Goal: Information Seeking & Learning: Learn about a topic

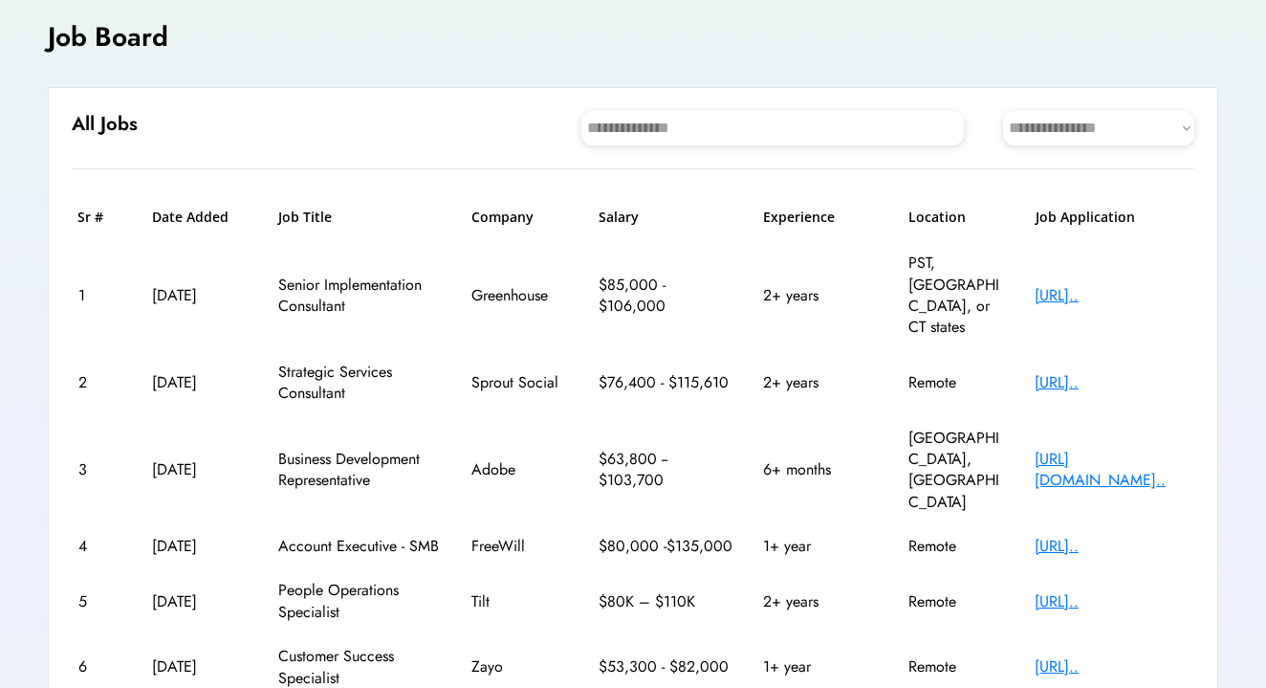
scroll to position [115, 0]
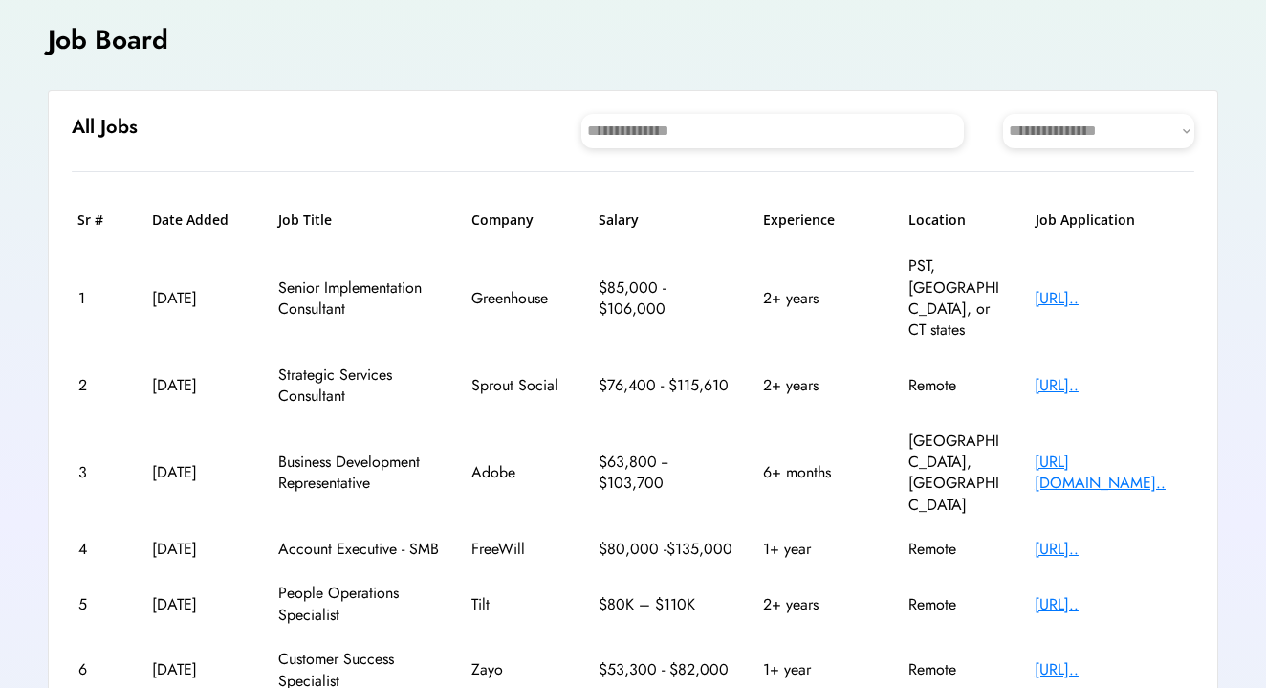
click at [1101, 594] on div "[URL].." at bounding box center [1111, 604] width 153 height 21
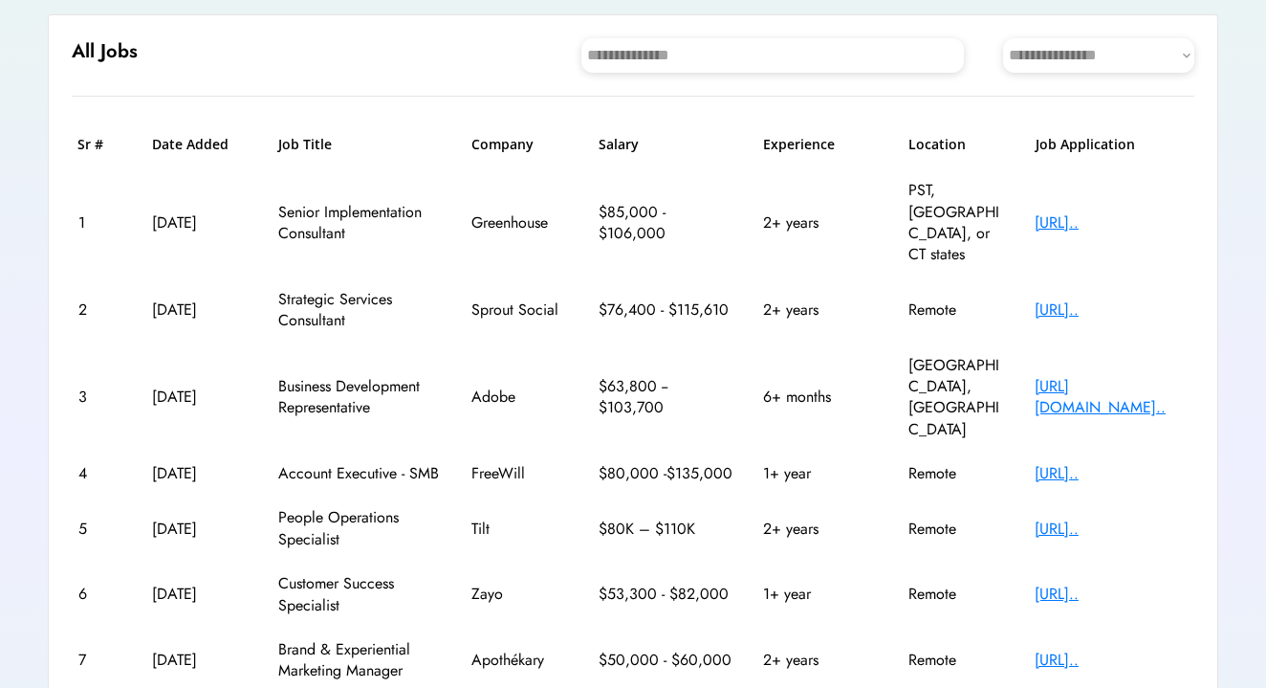
scroll to position [192, 0]
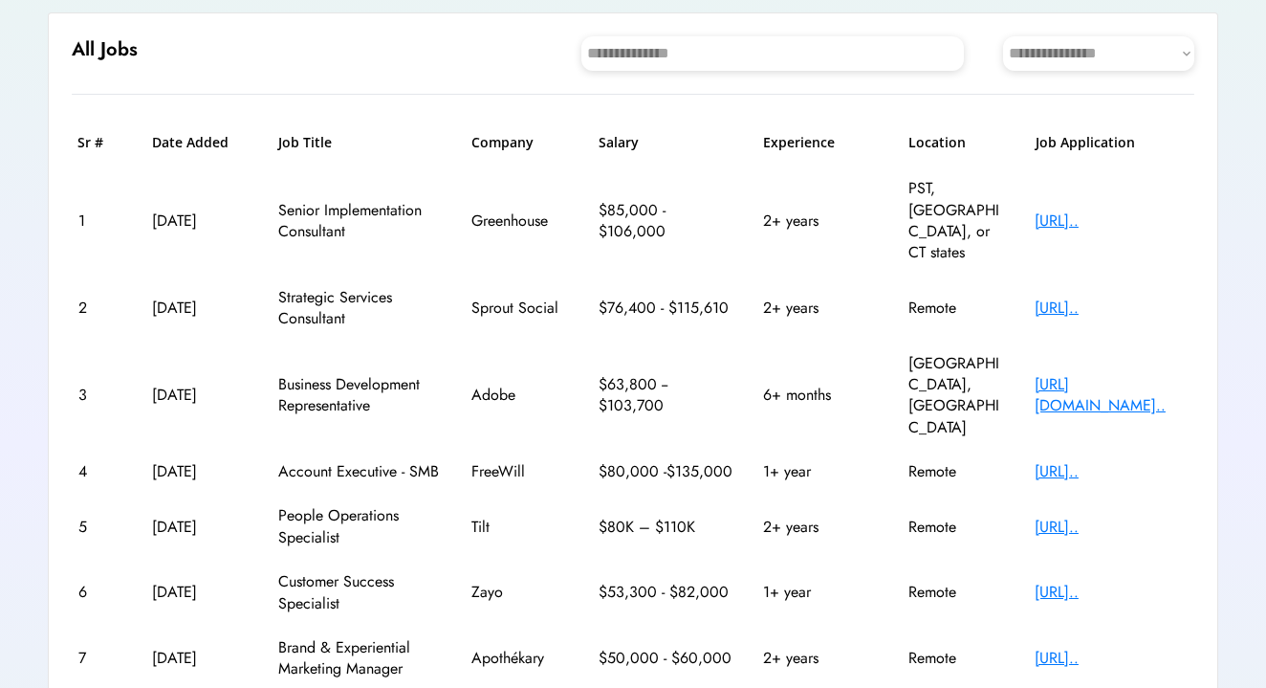
click at [1069, 297] on div "[URL].." at bounding box center [1111, 307] width 153 height 21
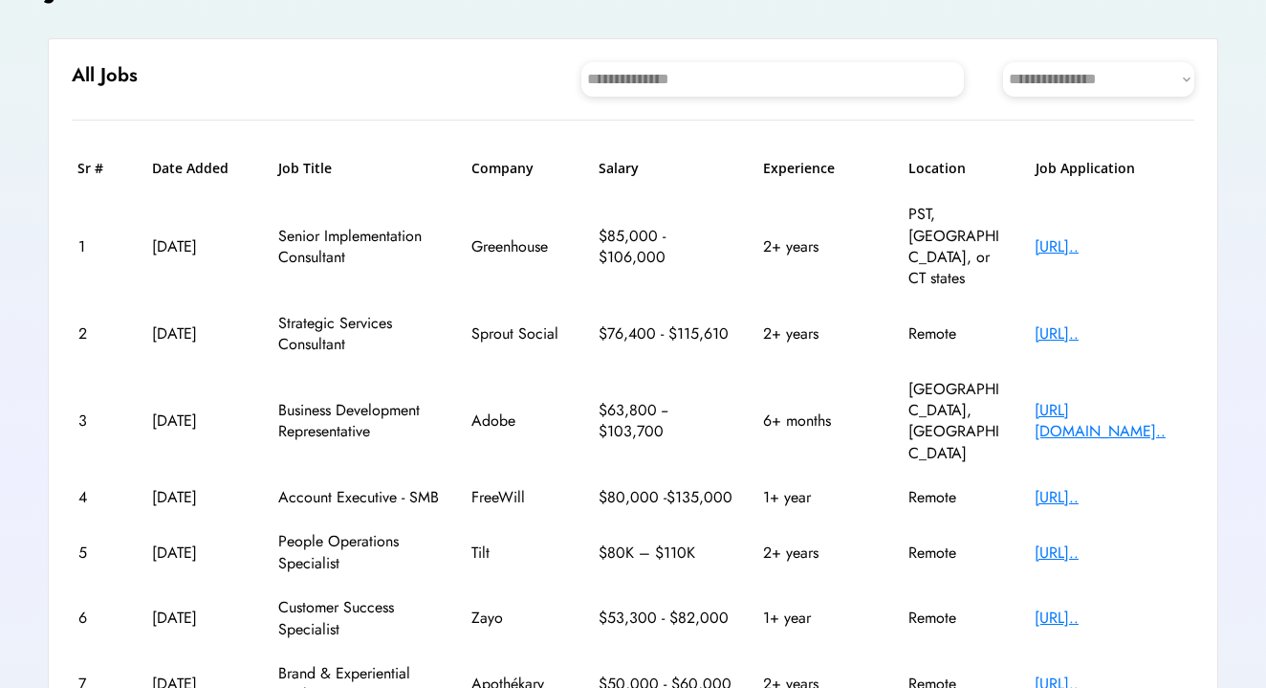
scroll to position [164, 0]
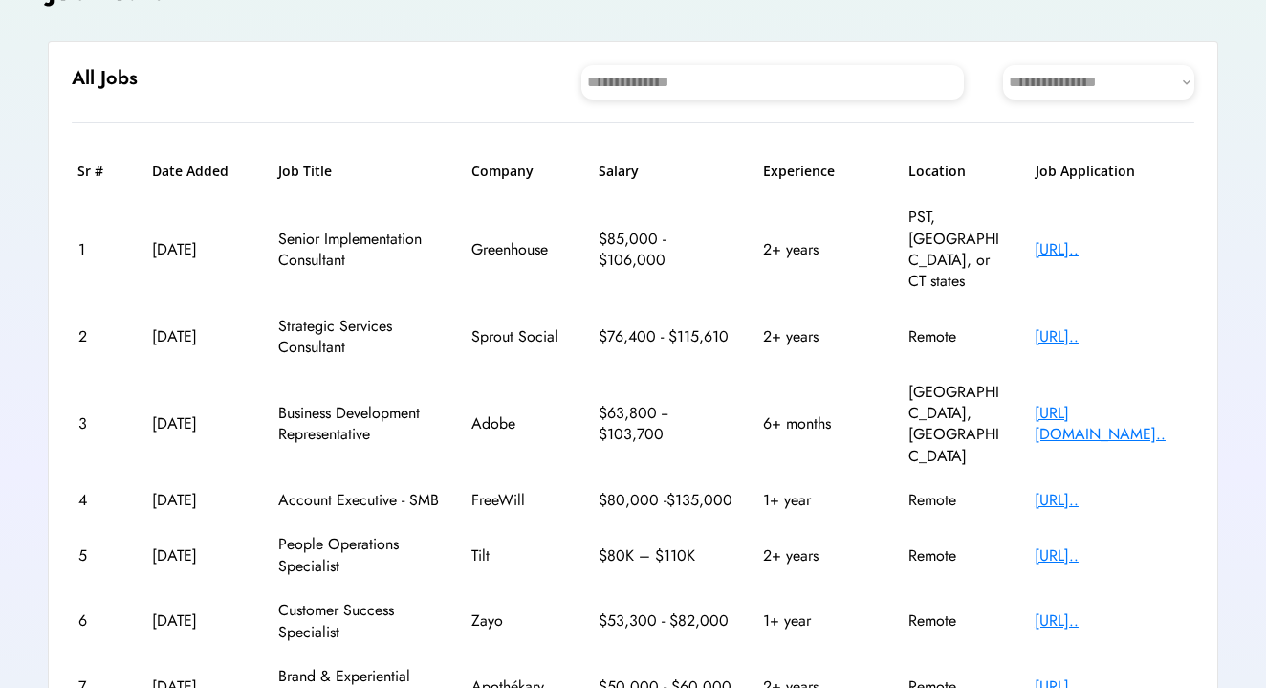
click at [1117, 610] on div "[URL].." at bounding box center [1111, 620] width 153 height 21
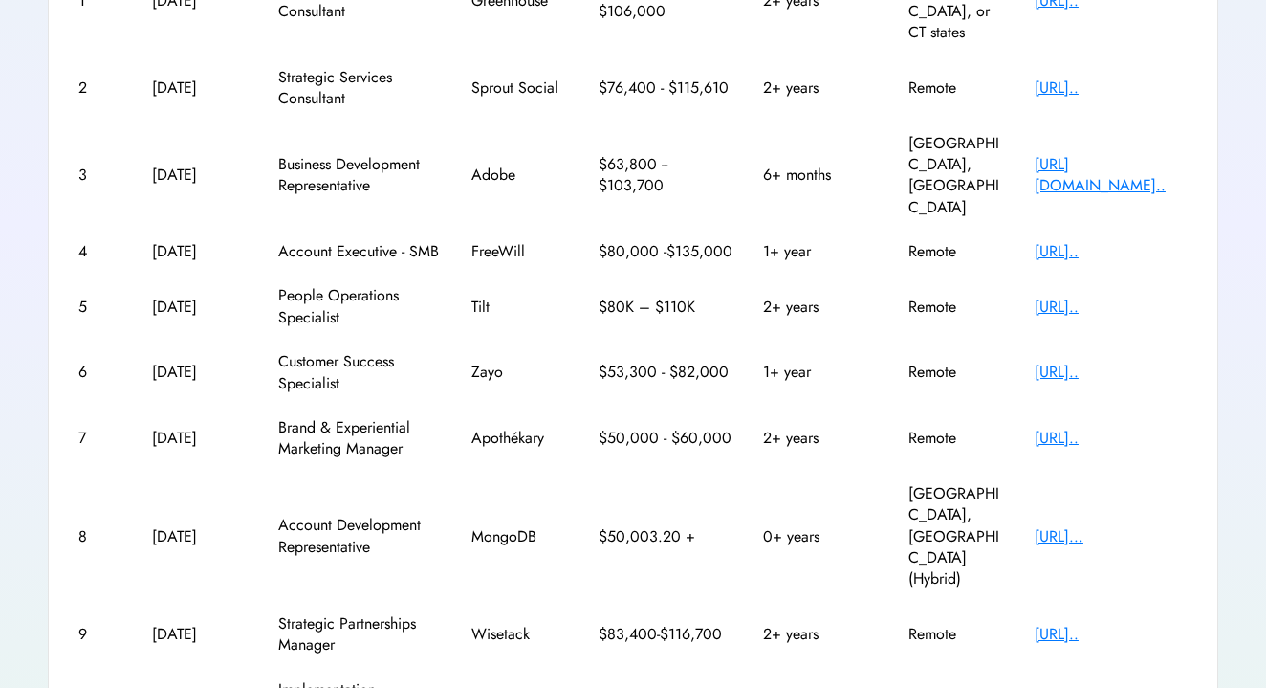
scroll to position [435, 0]
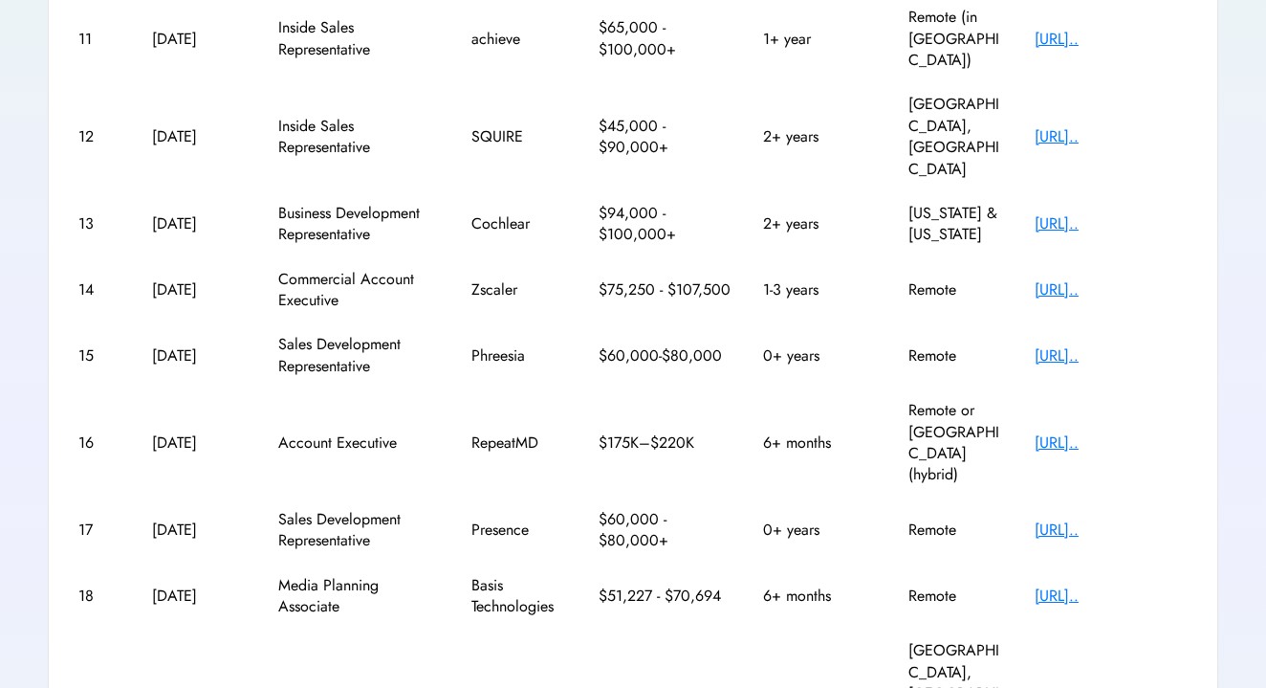
scroll to position [520, 0]
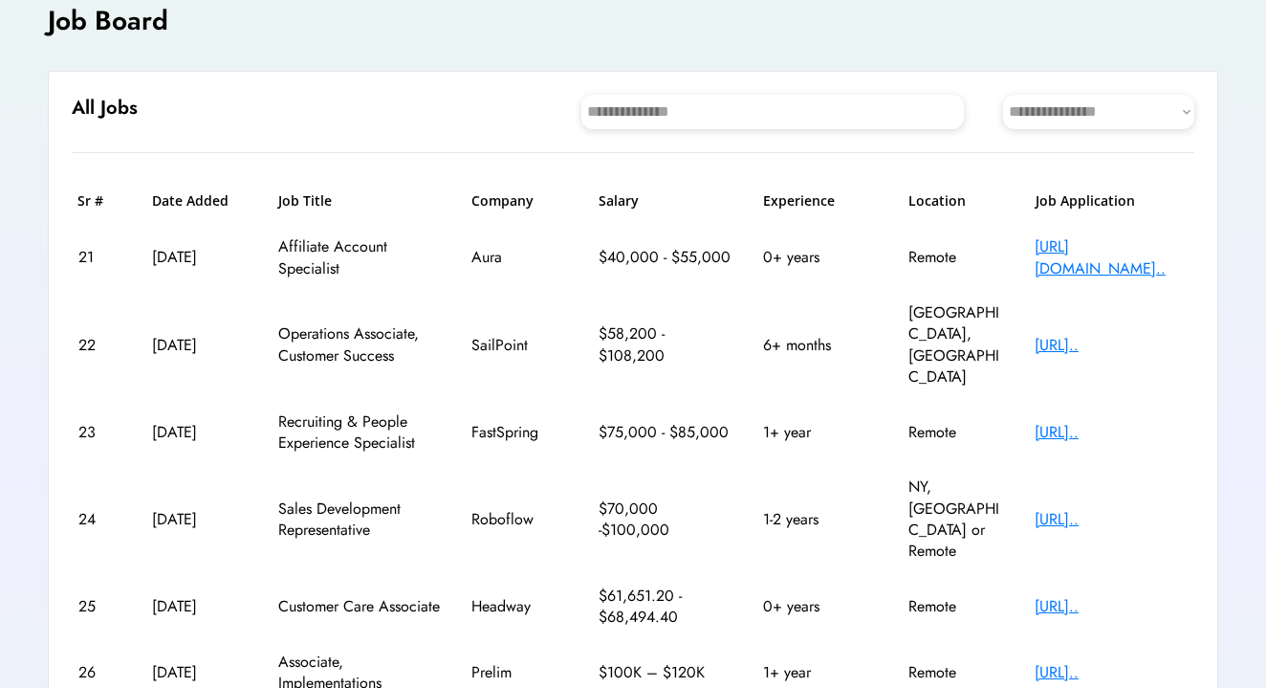
scroll to position [121, 0]
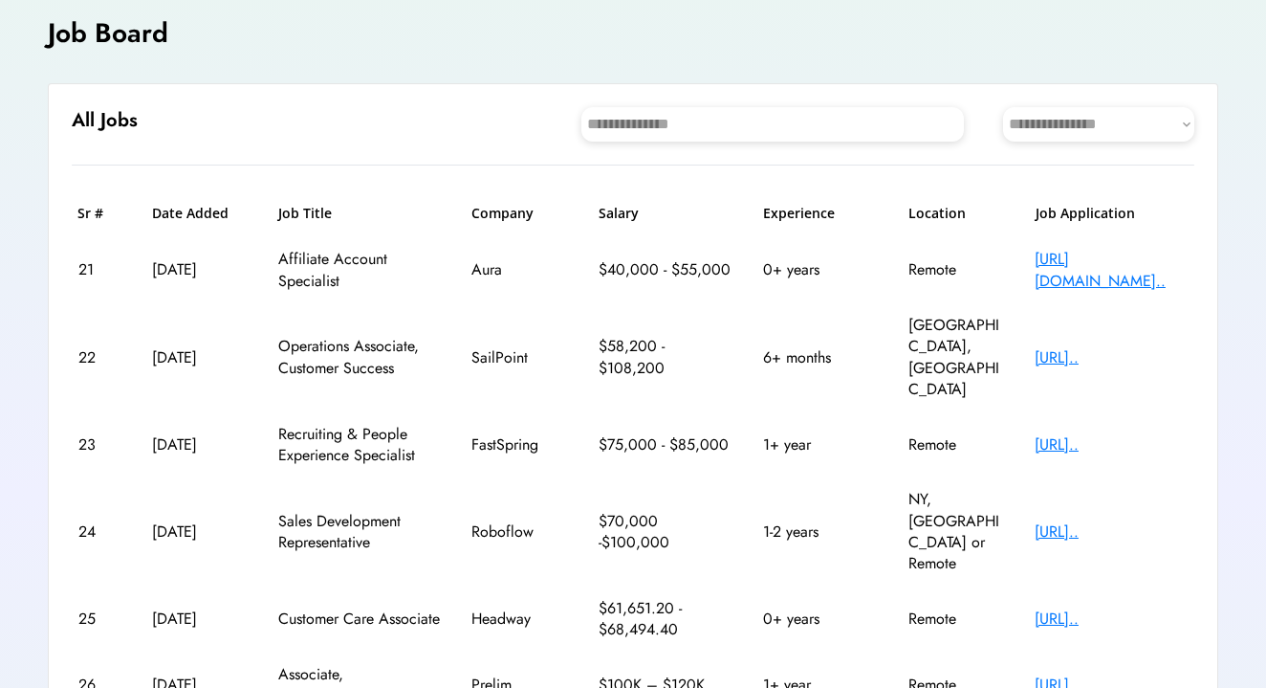
click at [1101, 258] on div "[URL][DOMAIN_NAME].." at bounding box center [1111, 270] width 153 height 43
click at [666, 355] on div "$58,200 - $108,200" at bounding box center [666, 357] width 134 height 43
click at [1079, 434] on div "[URL].." at bounding box center [1111, 444] width 153 height 21
click at [1055, 674] on div "[URL].." at bounding box center [1111, 684] width 153 height 21
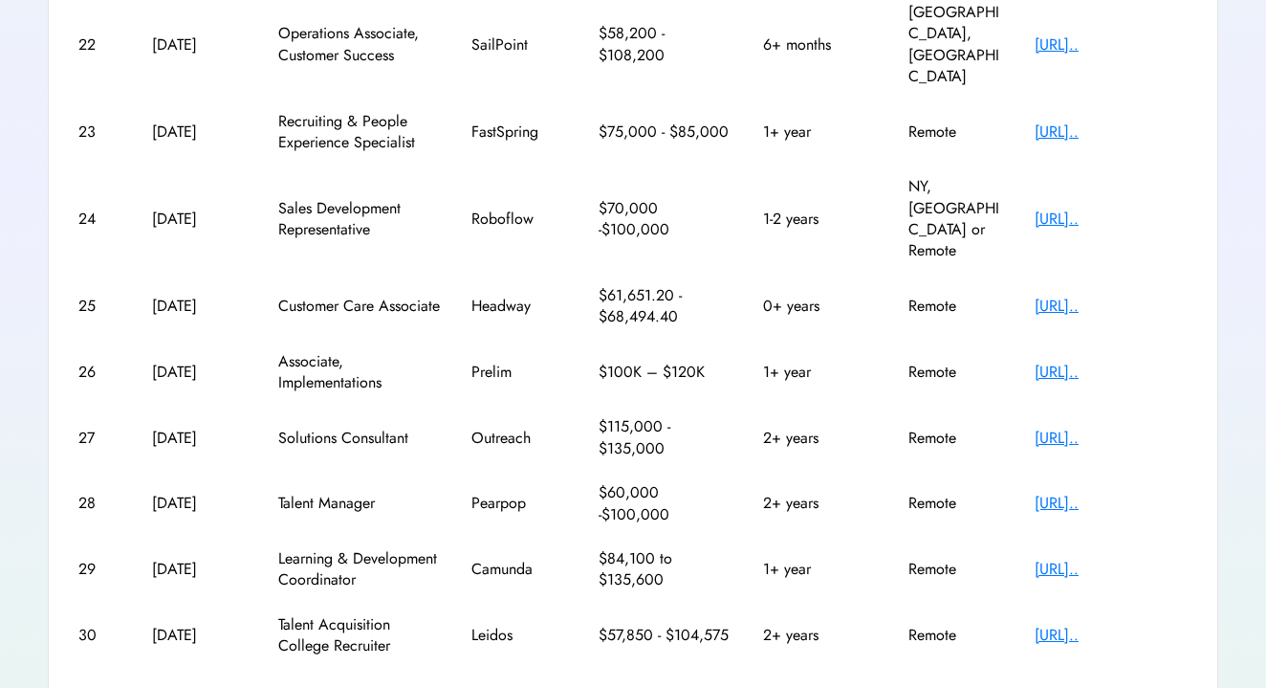
scroll to position [435, 0]
click at [1076, 624] on div "[URL].." at bounding box center [1111, 634] width 153 height 21
click at [1179, 683] on text "chevron_right" at bounding box center [1184, 692] width 19 height 19
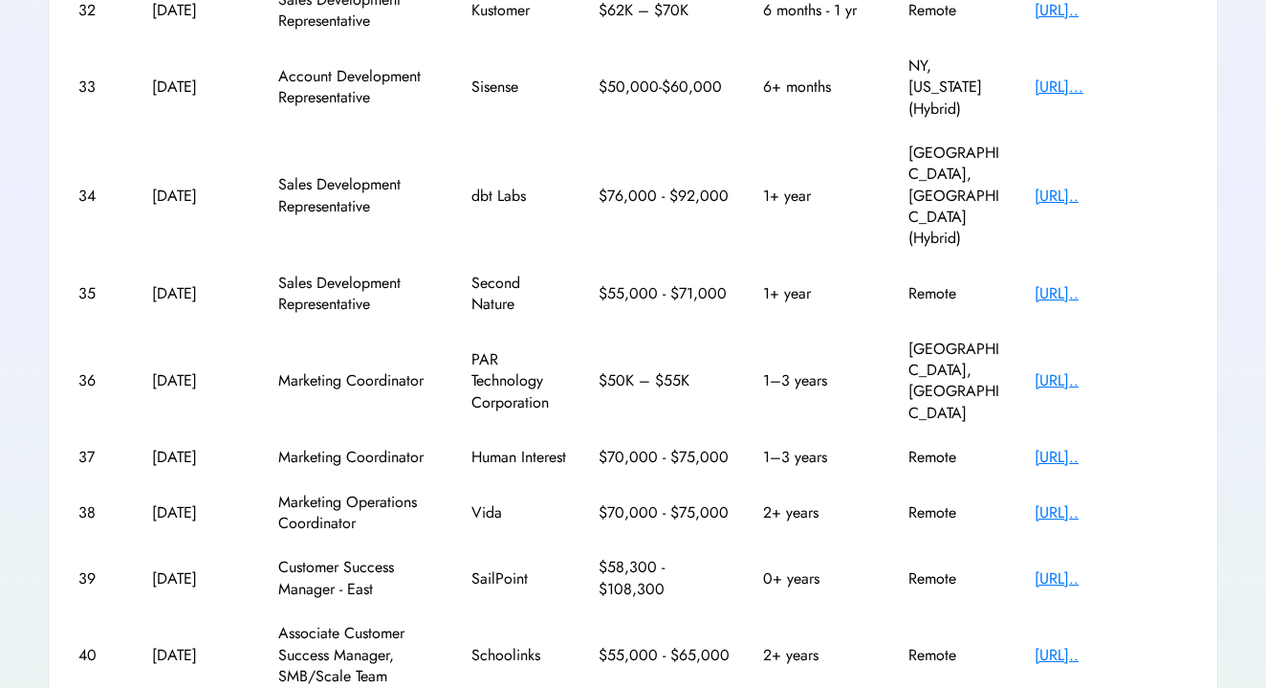
scroll to position [449, 0]
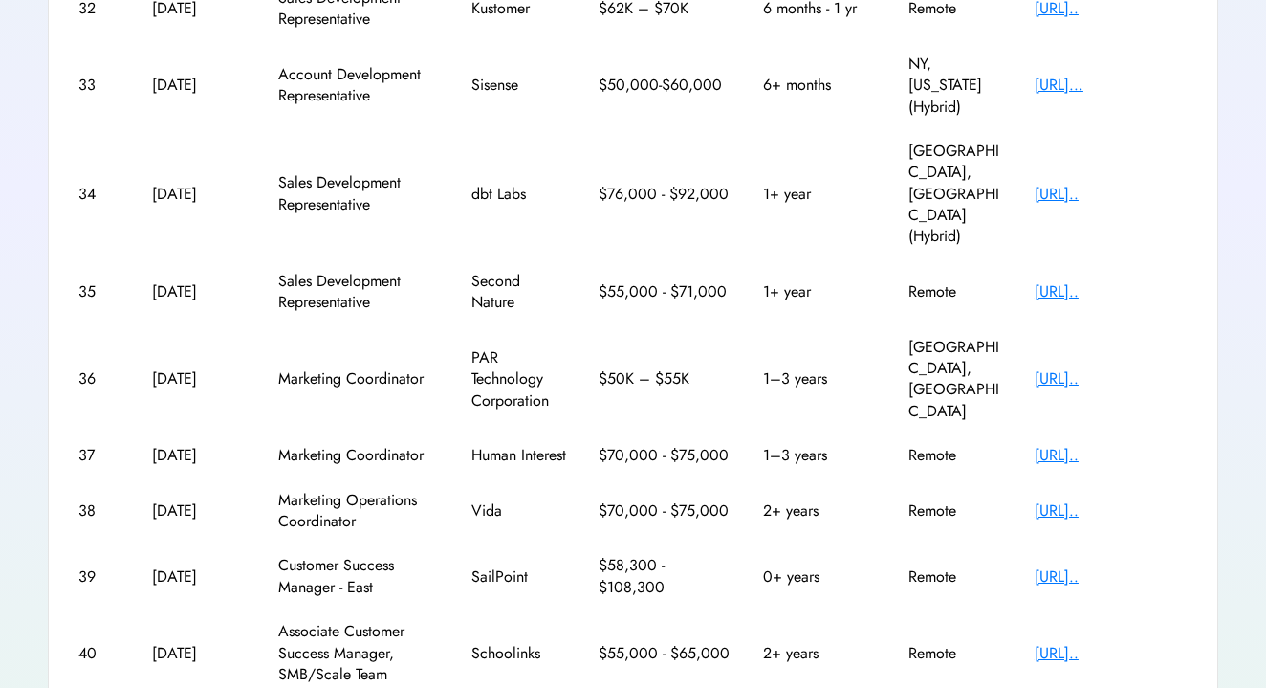
click at [1087, 445] on div "[URL].." at bounding box center [1111, 455] width 153 height 21
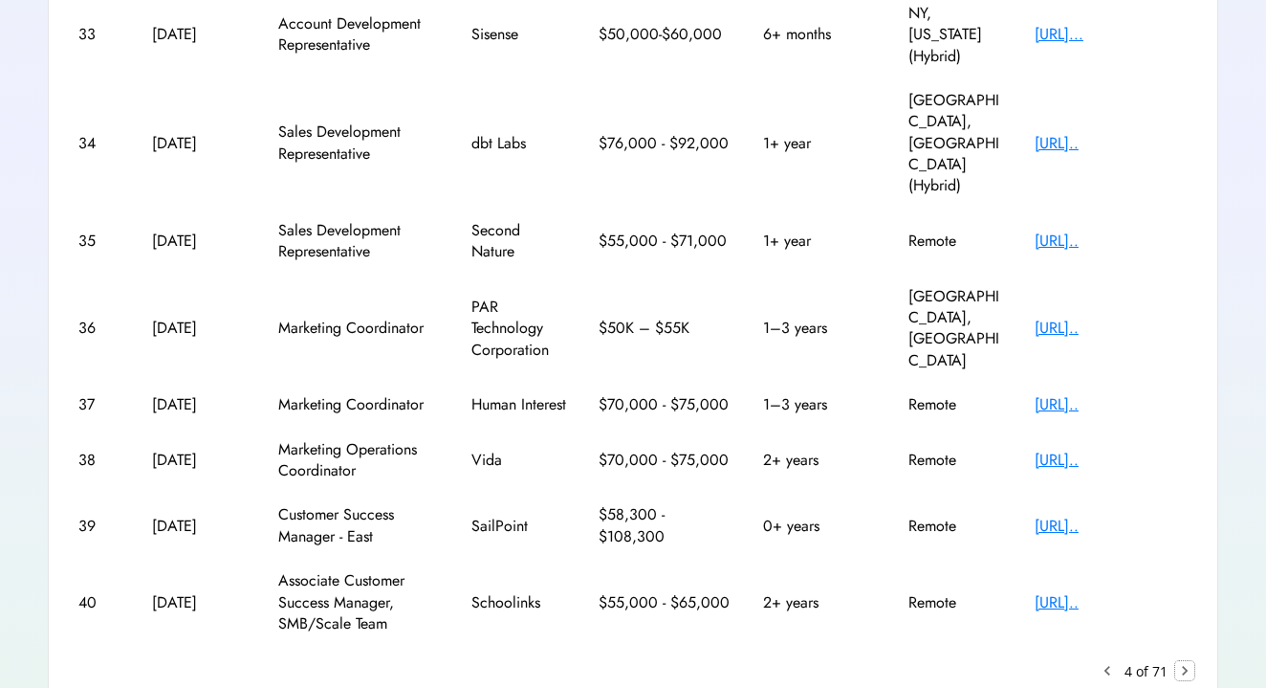
click at [1189, 661] on text "chevron_right" at bounding box center [1184, 670] width 19 height 19
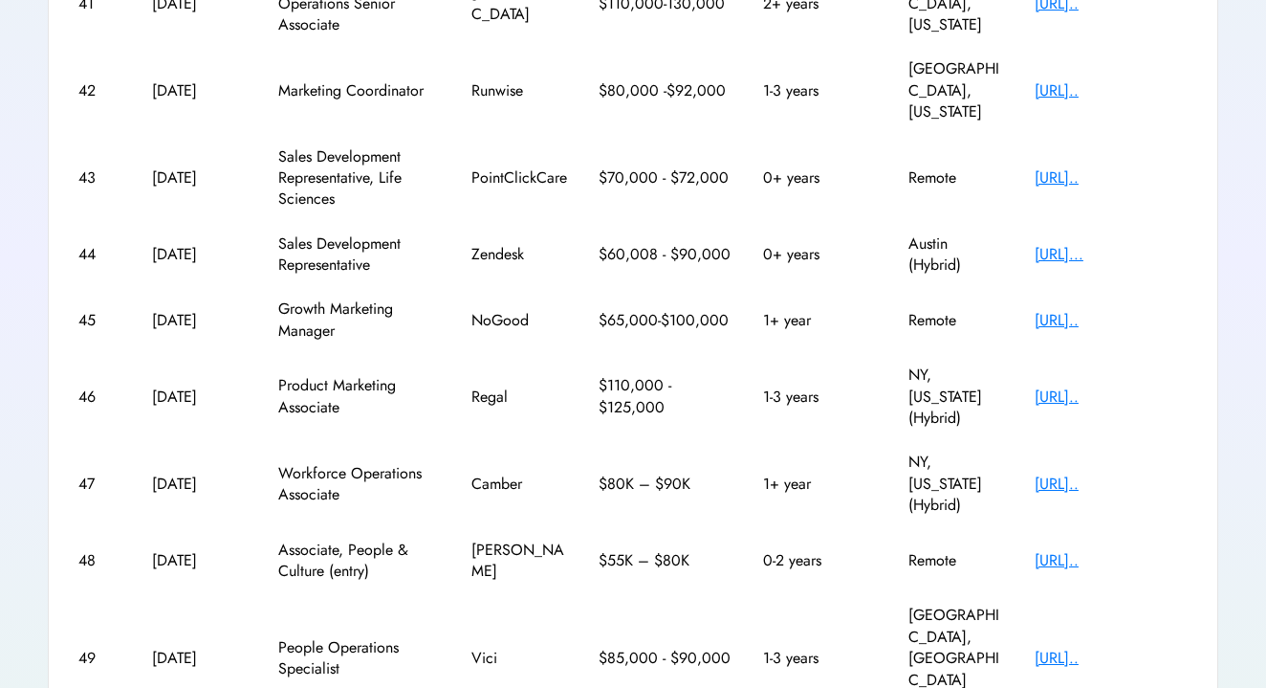
scroll to position [456, 0]
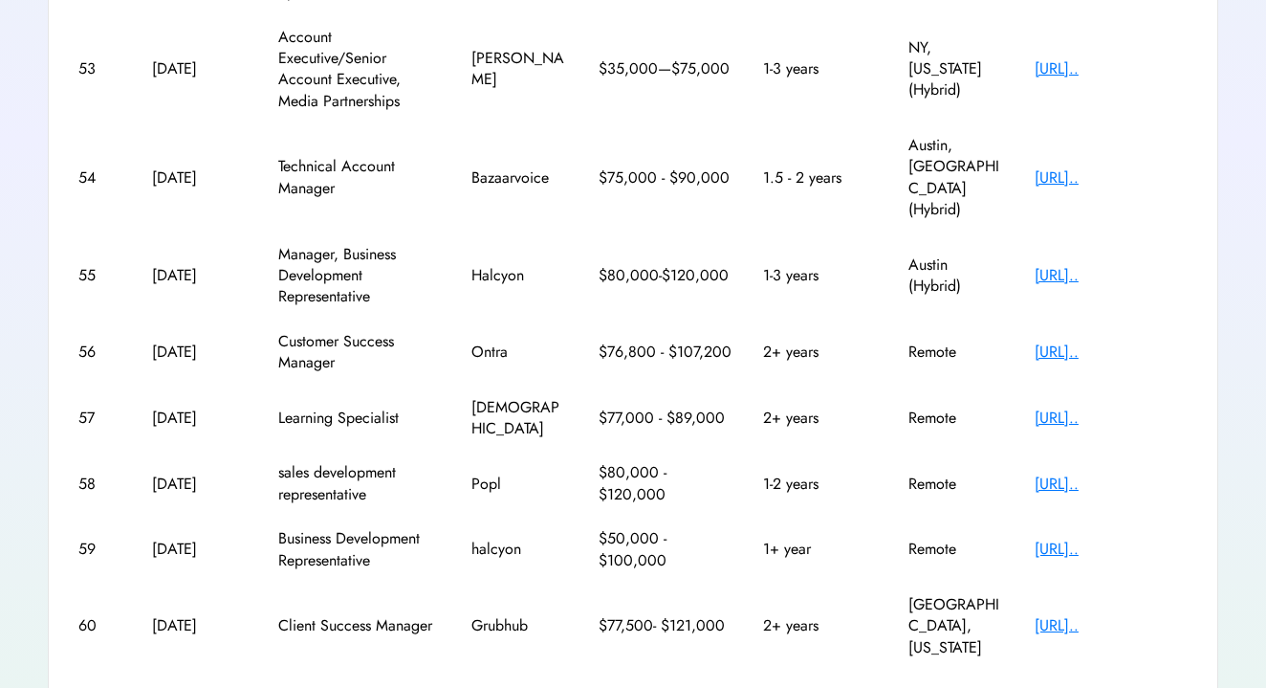
scroll to position [521, 0]
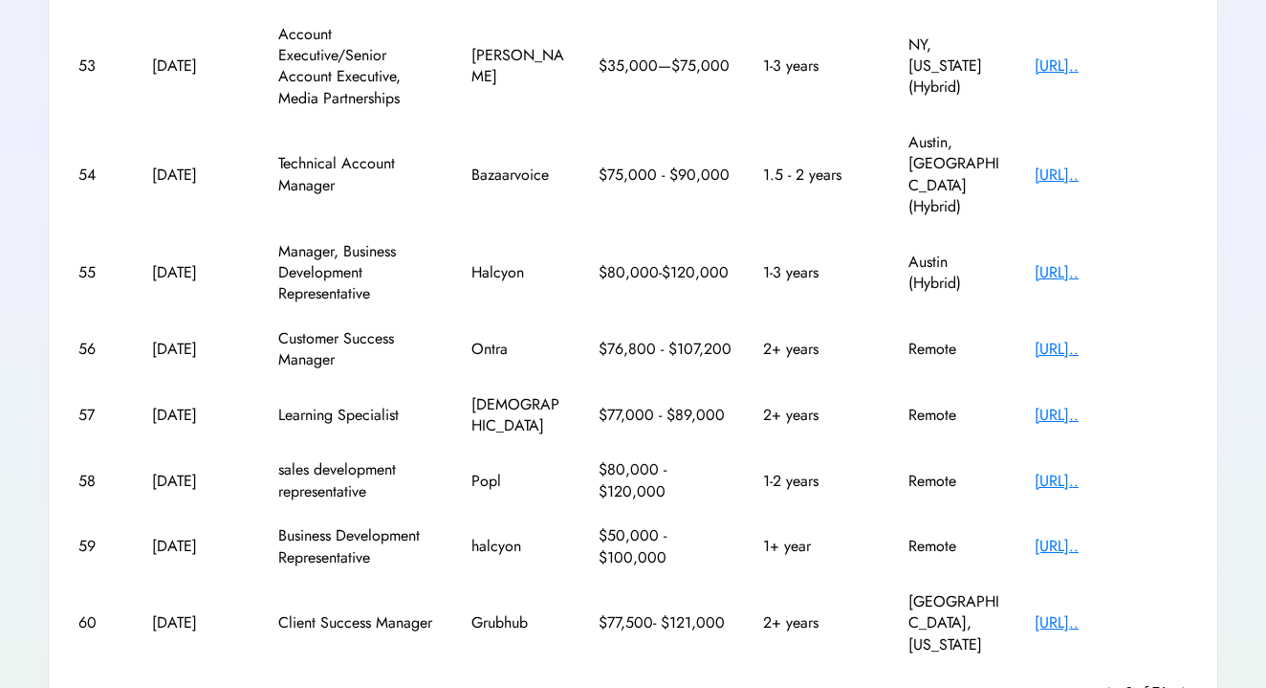
click at [1163, 405] on div "[URL].." at bounding box center [1111, 415] width 153 height 21
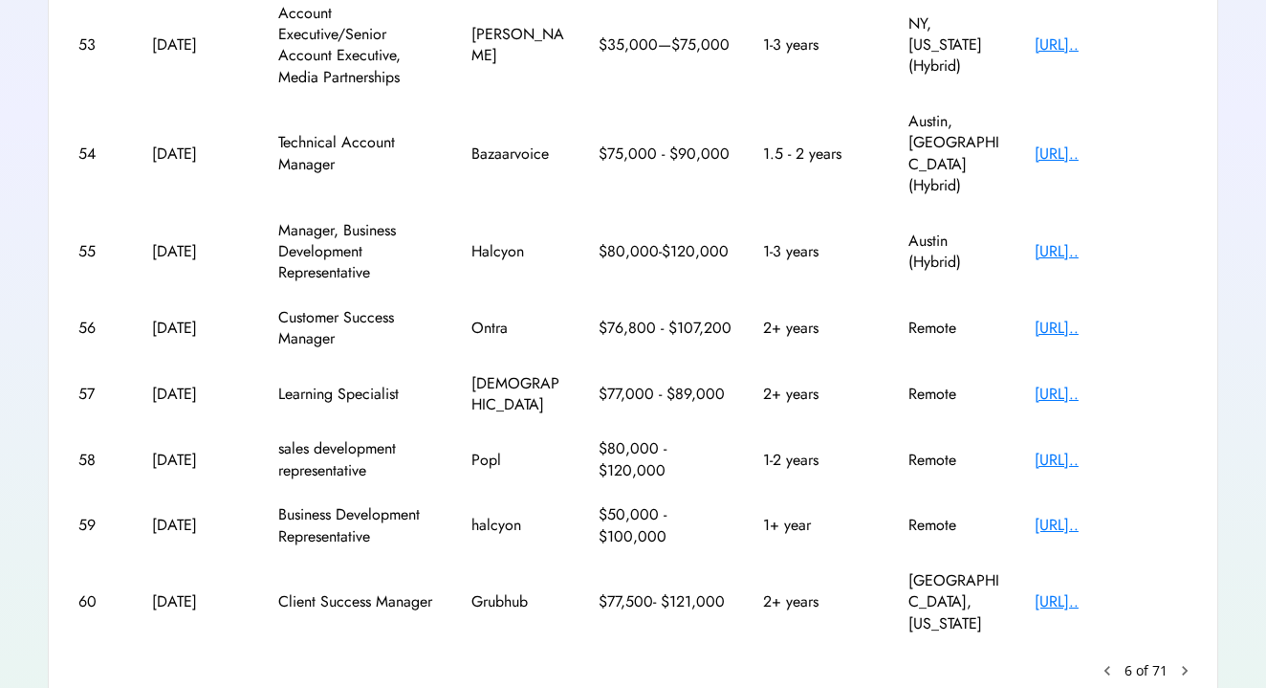
click at [1177, 661] on text "chevron_right" at bounding box center [1184, 670] width 19 height 19
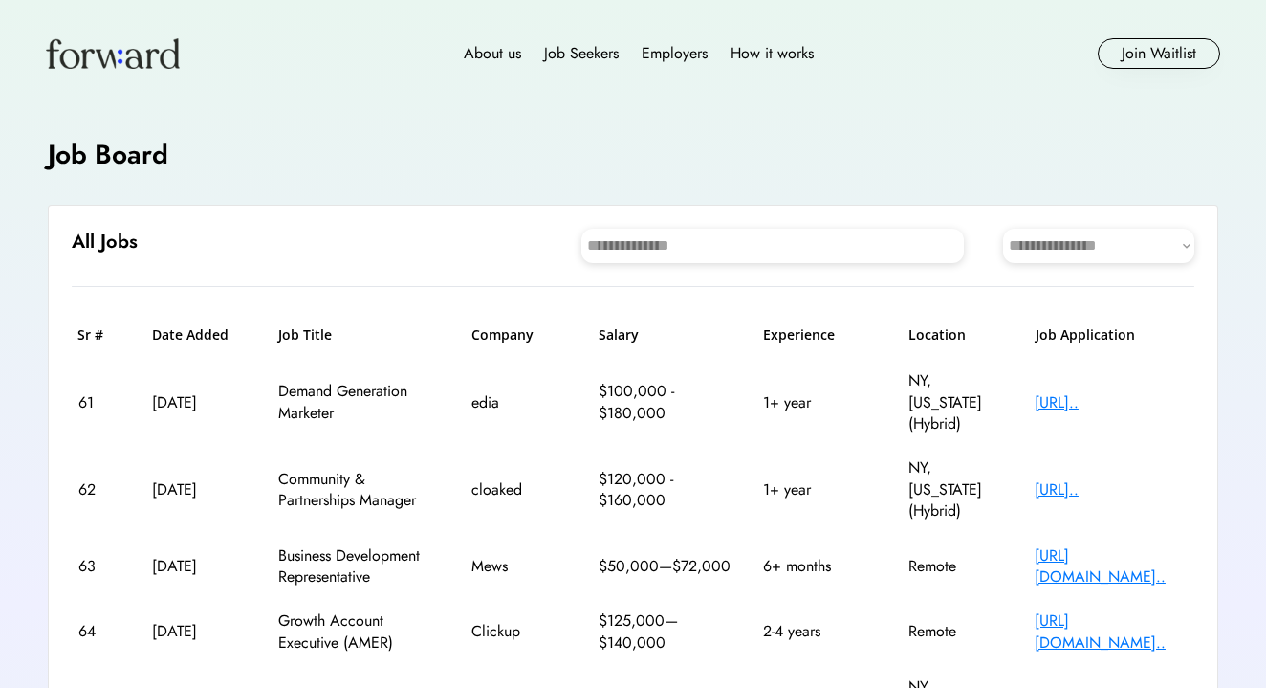
scroll to position [413, 0]
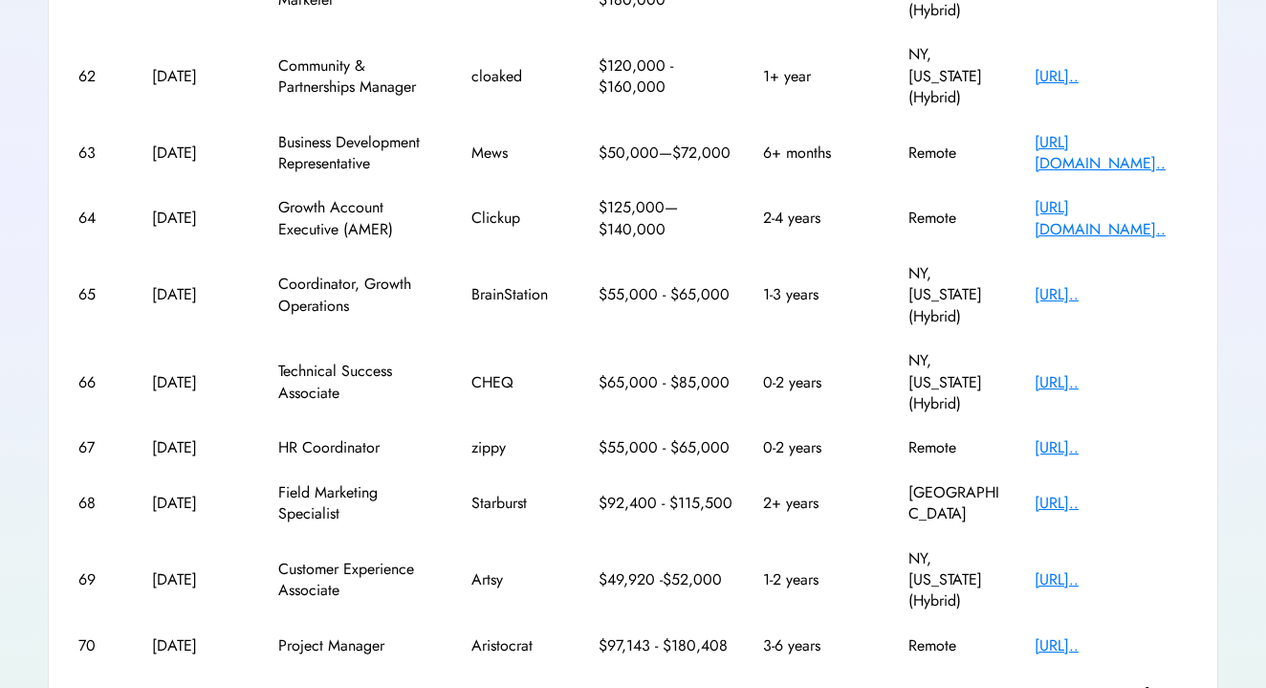
click at [1183, 683] on text "chevron_right" at bounding box center [1184, 692] width 19 height 19
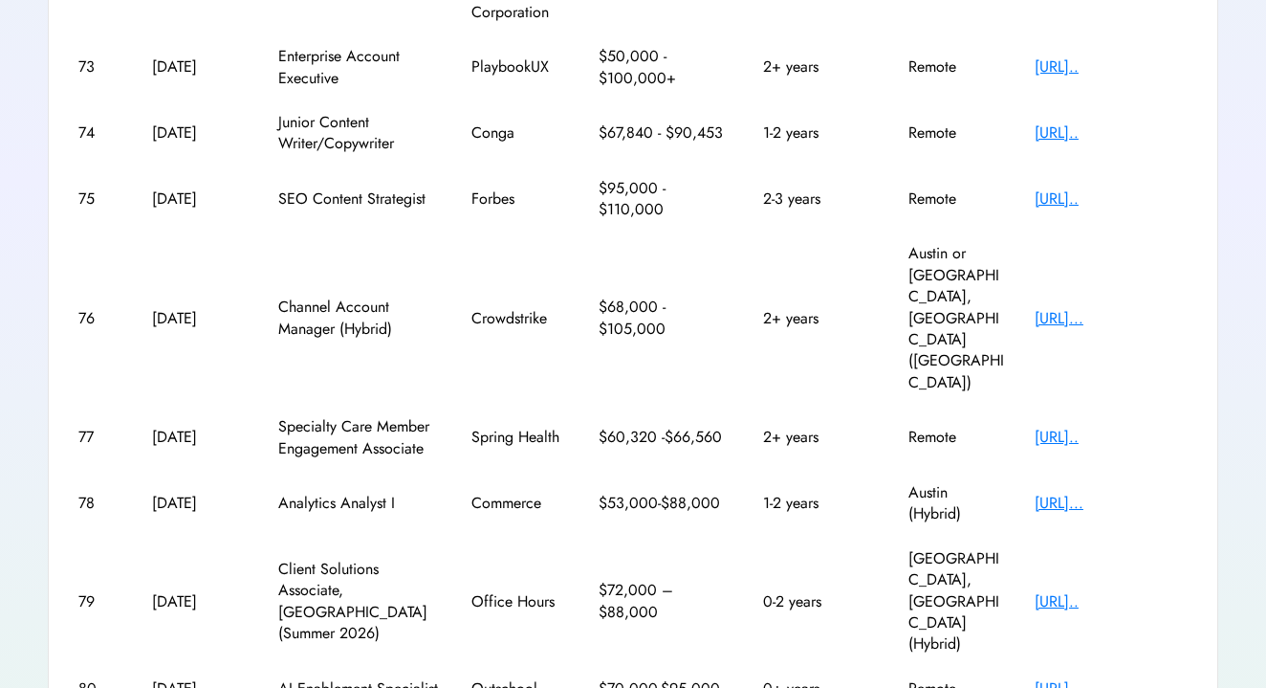
scroll to position [0, 0]
